Goal: Understand process/instructions: Learn how to perform a task or action

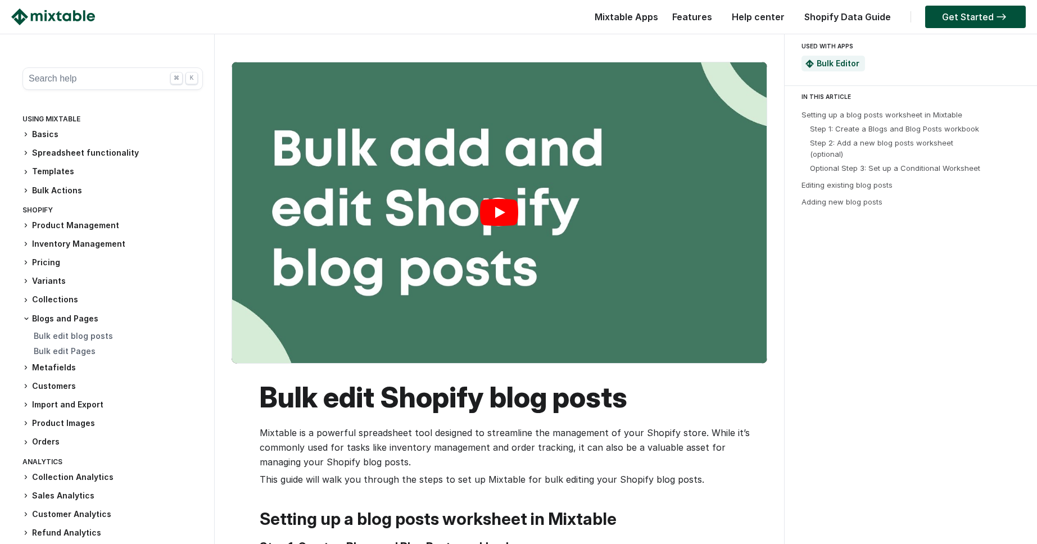
click at [510, 214] on link "Play" at bounding box center [499, 212] width 534 height 301
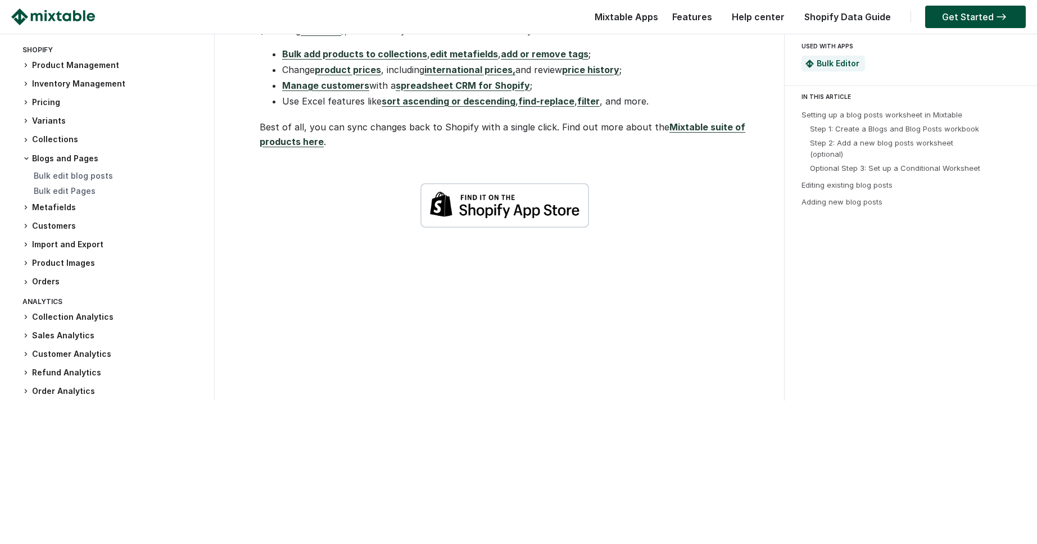
scroll to position [2617, 0]
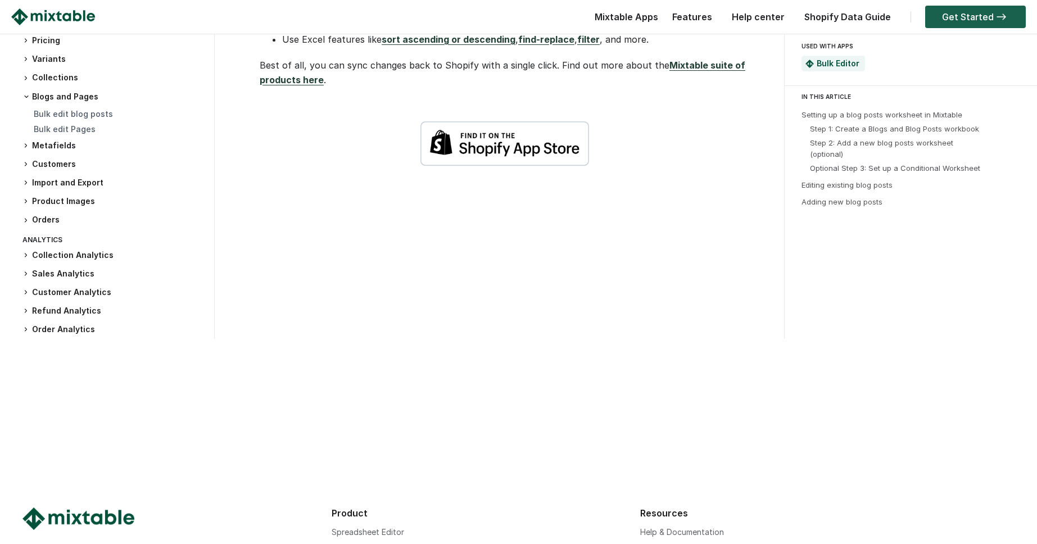
click at [942, 25] on link "Get Started" at bounding box center [975, 17] width 101 height 22
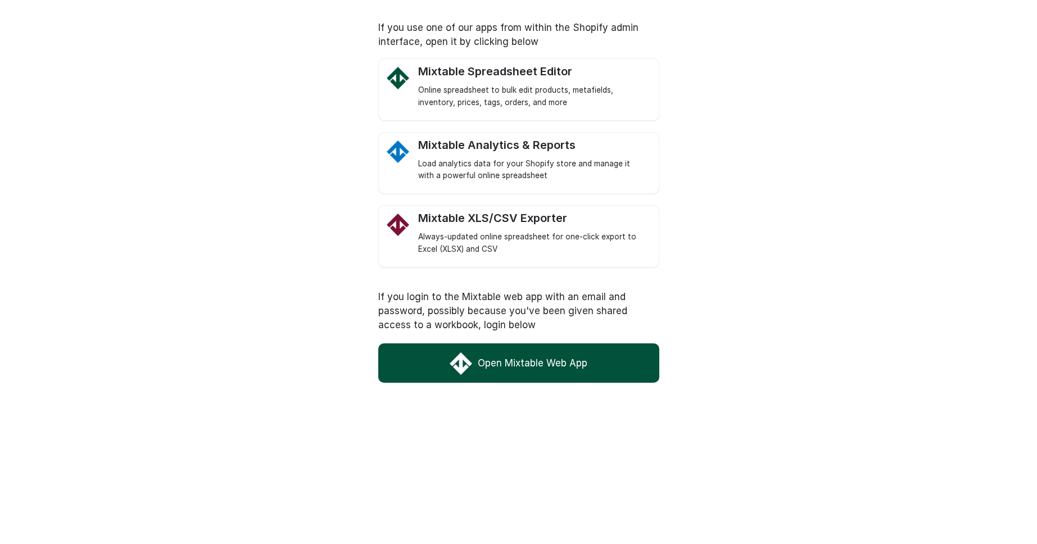
click at [543, 368] on link "Open Mixtable Web App" at bounding box center [518, 362] width 281 height 39
